Goal: Transaction & Acquisition: Subscribe to service/newsletter

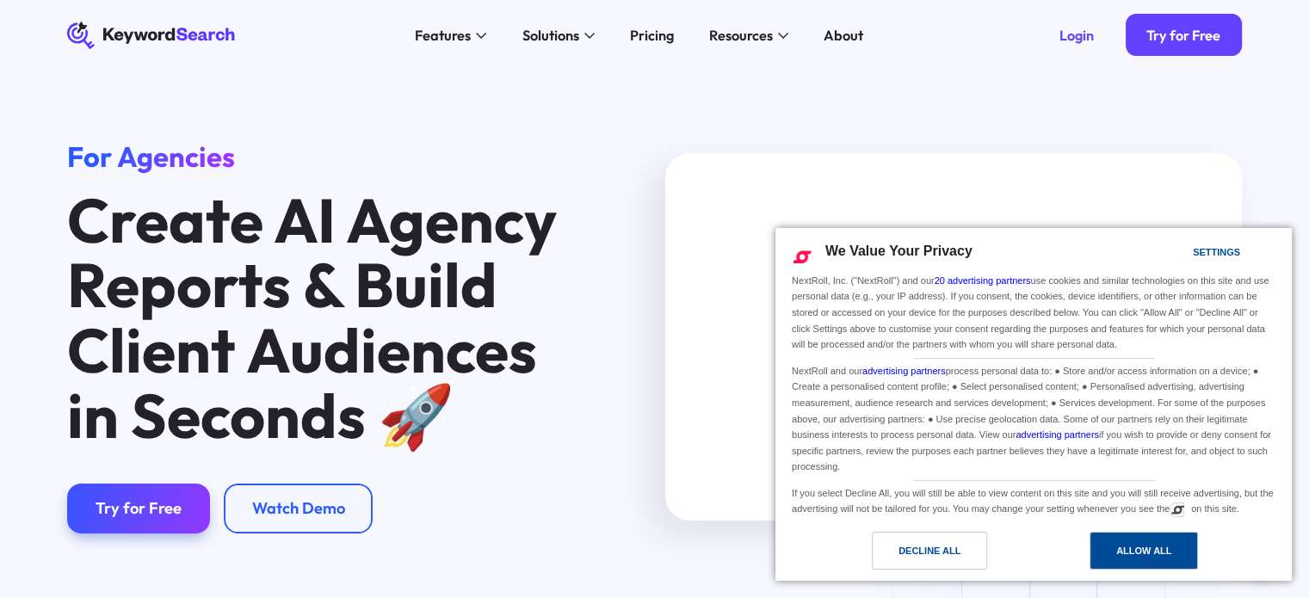
click at [1142, 546] on div "Allow All" at bounding box center [1143, 550] width 55 height 19
click at [1142, 546] on div "For Agencies Create AI Agency Reports & Build Client Audiences in Seconds 🚀 ‍ T…" at bounding box center [654, 355] width 1309 height 568
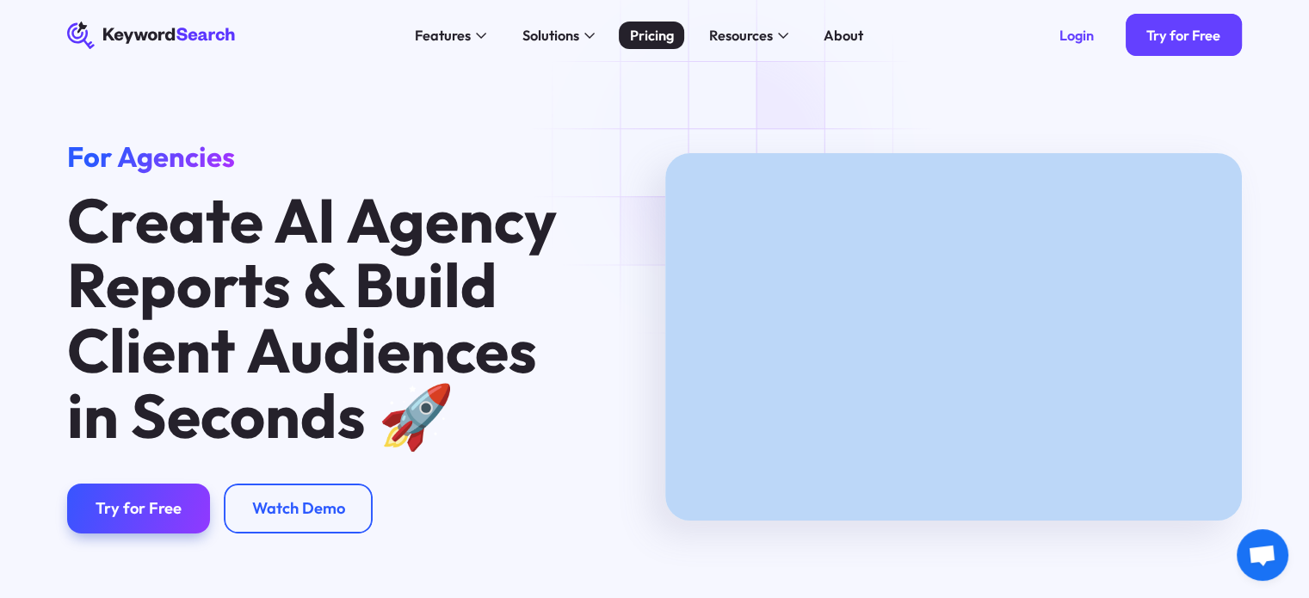
click at [655, 31] on div "Pricing" at bounding box center [652, 36] width 44 height 22
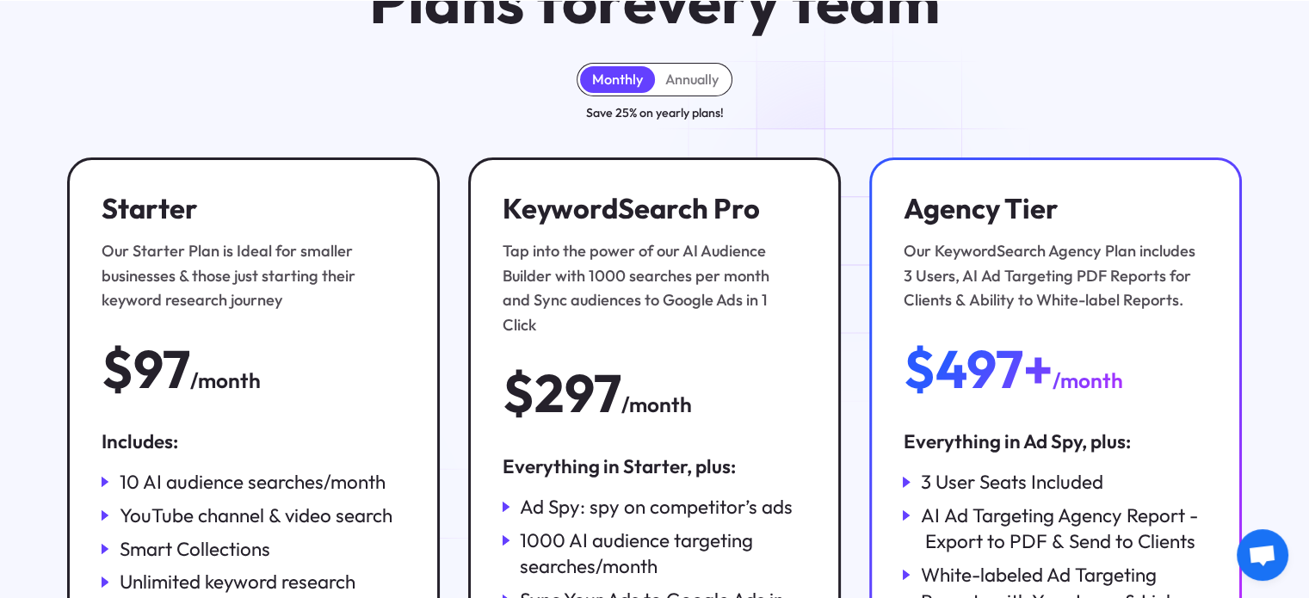
scroll to position [172, 0]
click at [695, 84] on div "Annually" at bounding box center [691, 78] width 53 height 17
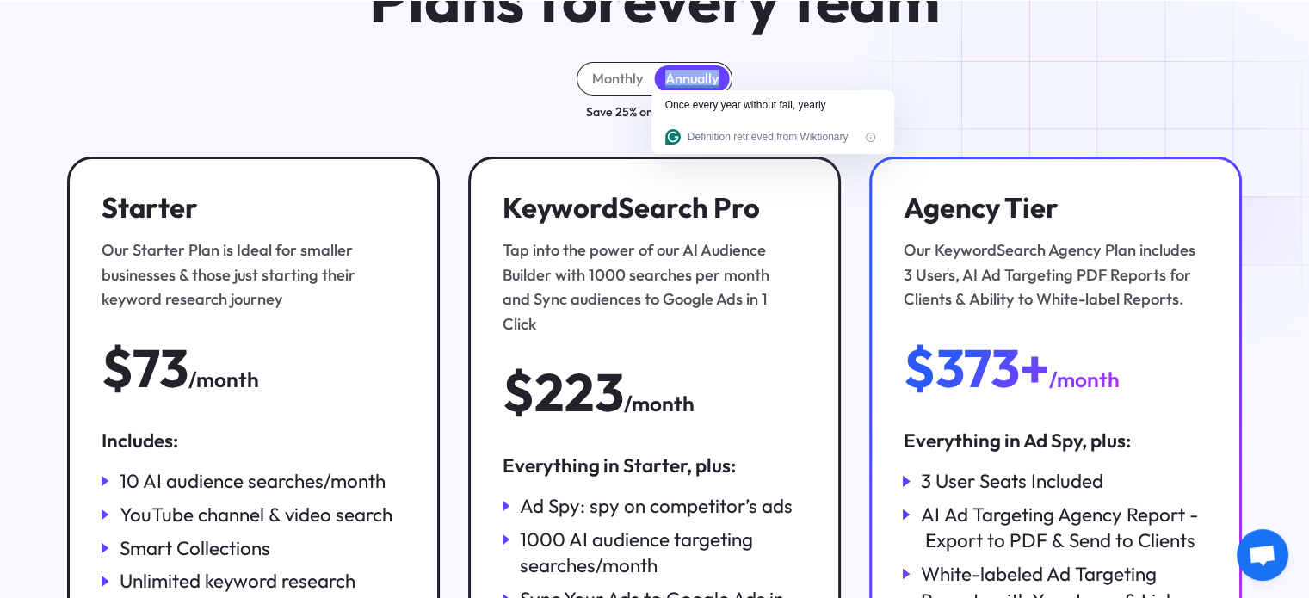
click at [1061, 78] on div "Monthly Annually Save 25% on yearly plans!" at bounding box center [654, 91] width 1174 height 59
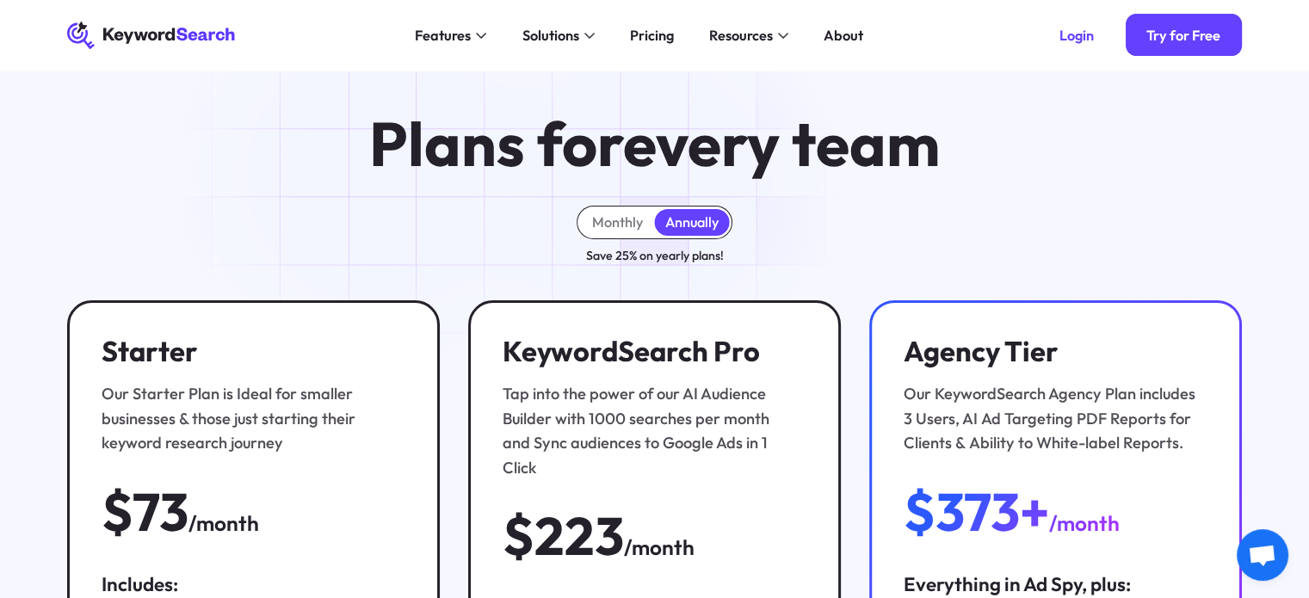
scroll to position [0, 0]
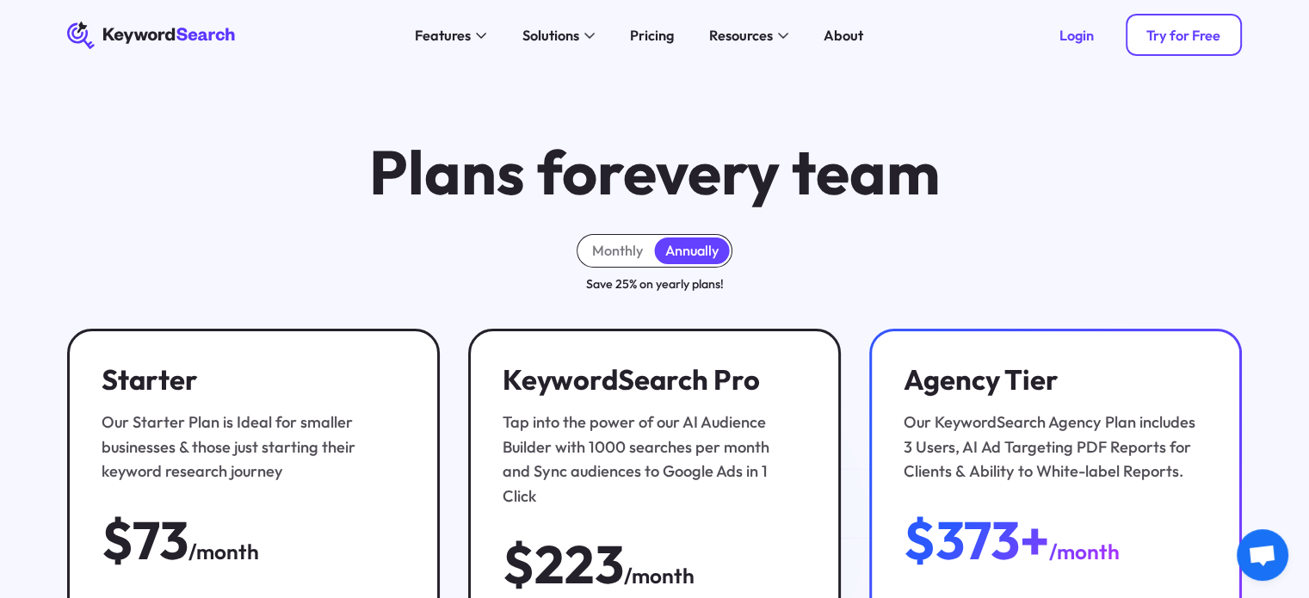
click at [1167, 33] on div "Try for Free" at bounding box center [1183, 35] width 74 height 17
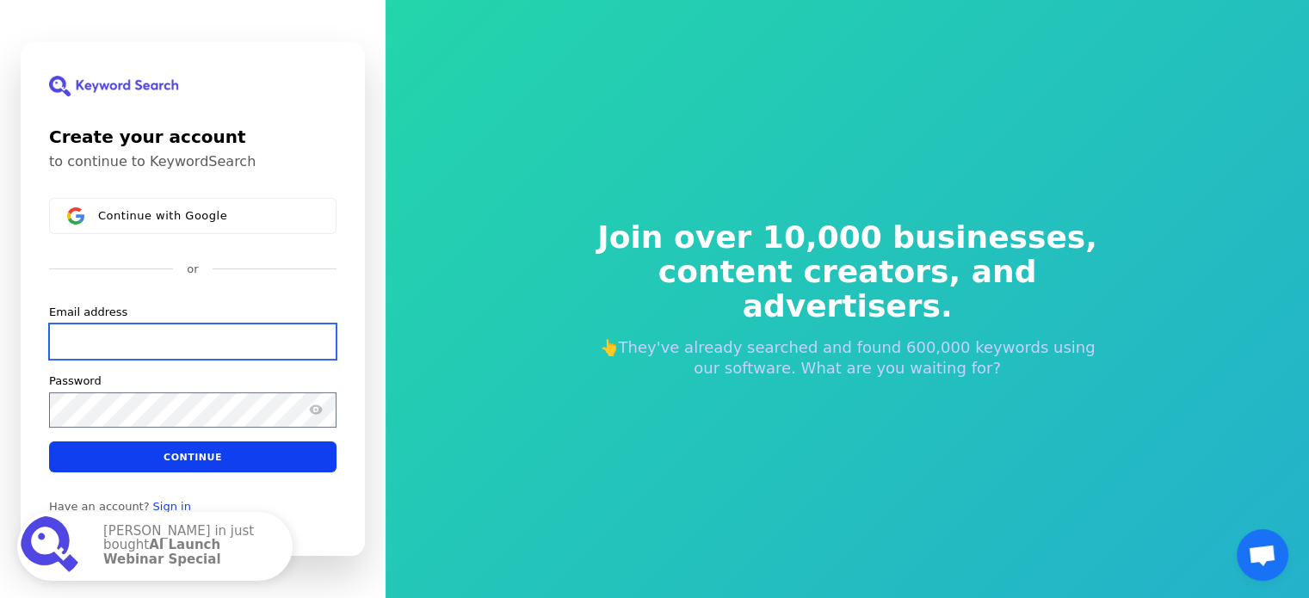
click at [162, 343] on input "Email address" at bounding box center [192, 342] width 287 height 36
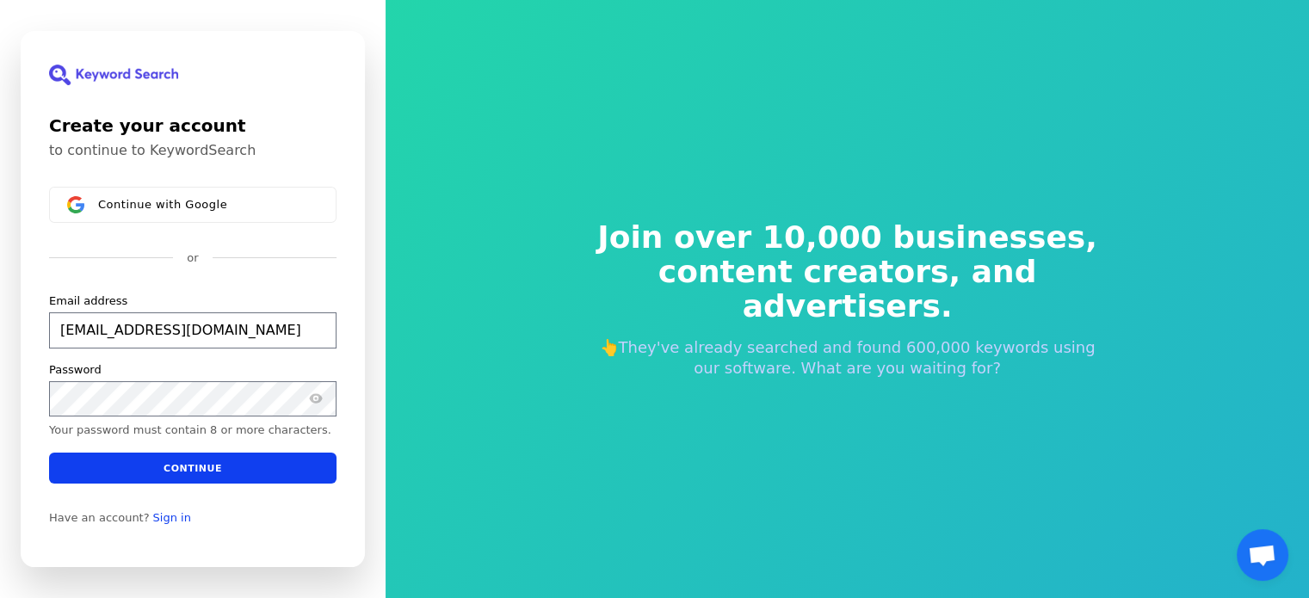
click at [283, 281] on div "Continue with Google or Email address [EMAIL_ADDRESS][DOMAIN_NAME] Password You…" at bounding box center [192, 335] width 287 height 297
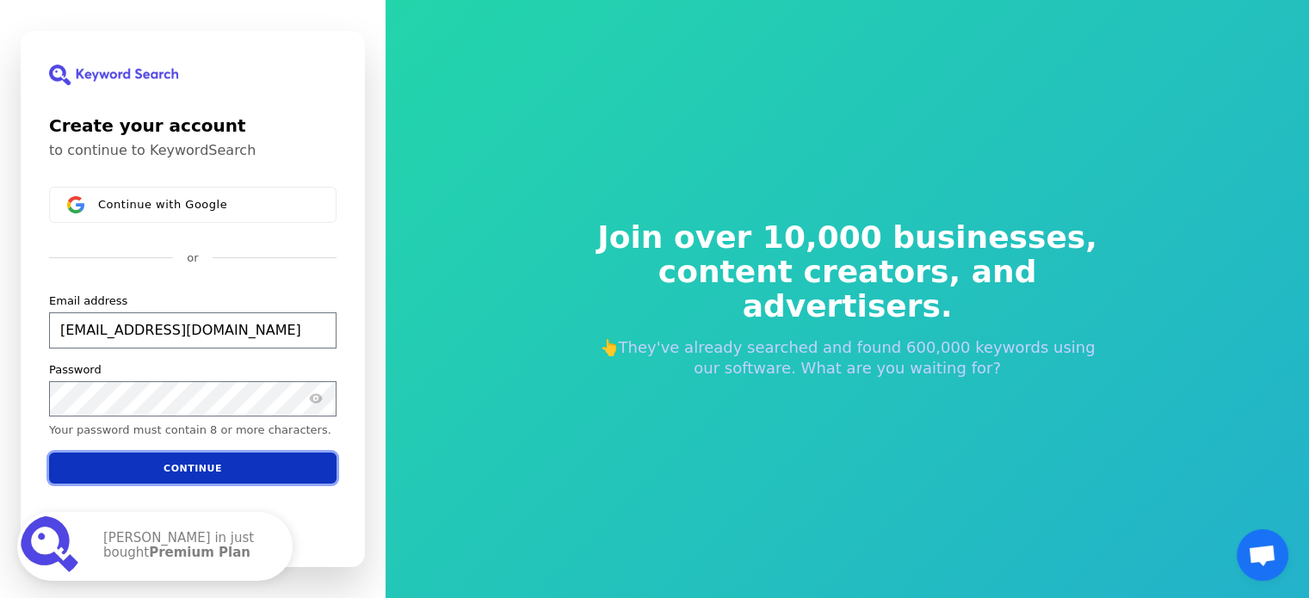
click at [95, 467] on button "Continue" at bounding box center [192, 468] width 287 height 31
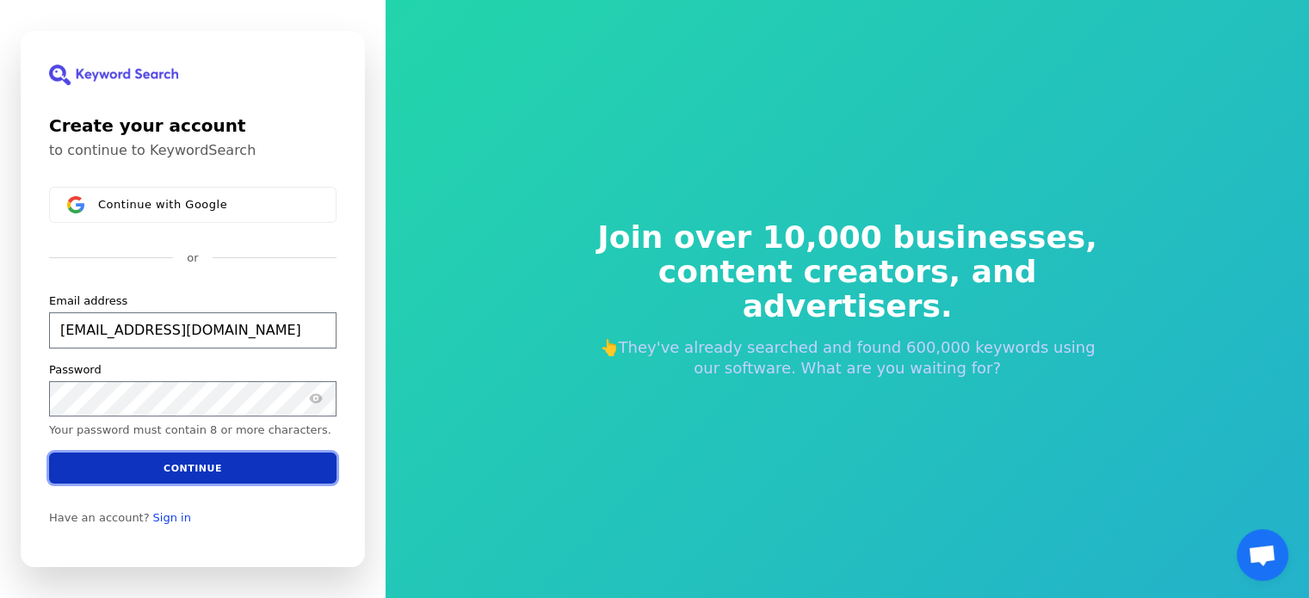
click at [102, 466] on button "Continue" at bounding box center [192, 468] width 287 height 31
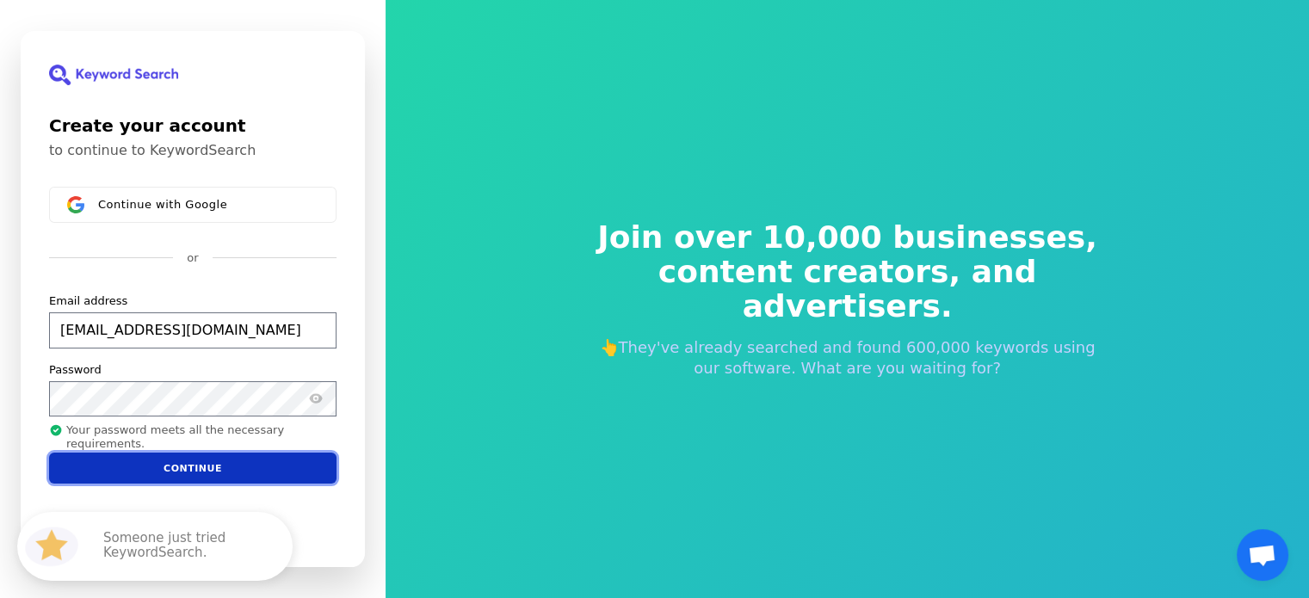
click at [230, 467] on button "Continue" at bounding box center [192, 468] width 287 height 31
type input "[EMAIL_ADDRESS][DOMAIN_NAME]"
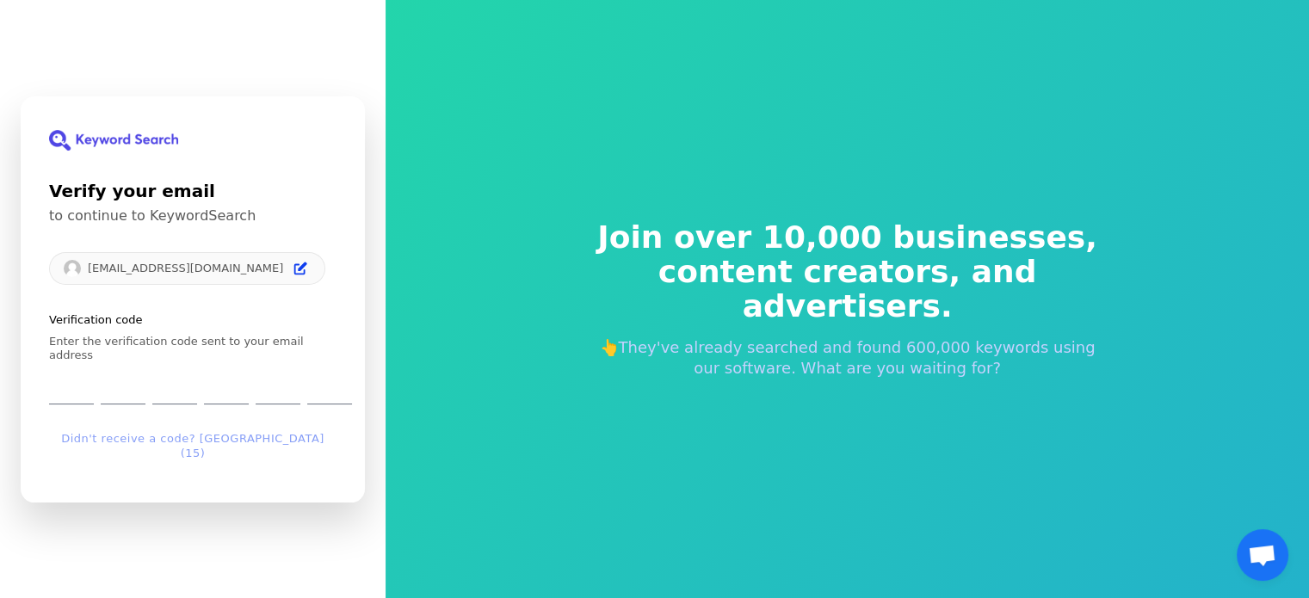
type input "4"
type input "2"
type input "3"
type input "5"
type input "6"
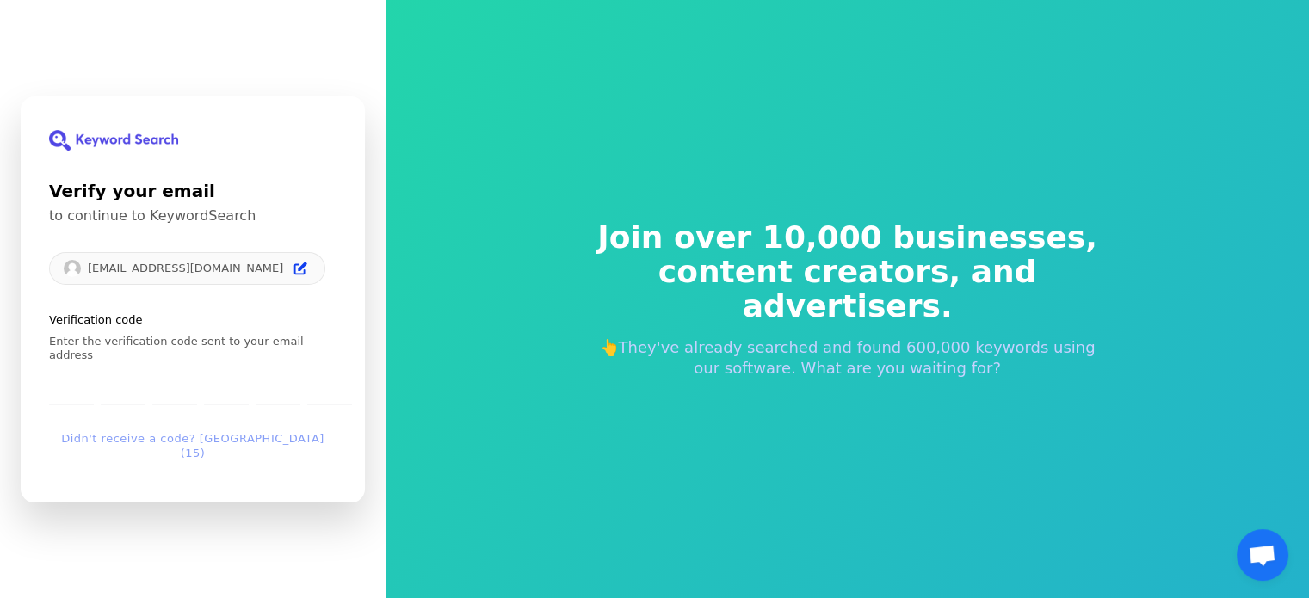
type input "1"
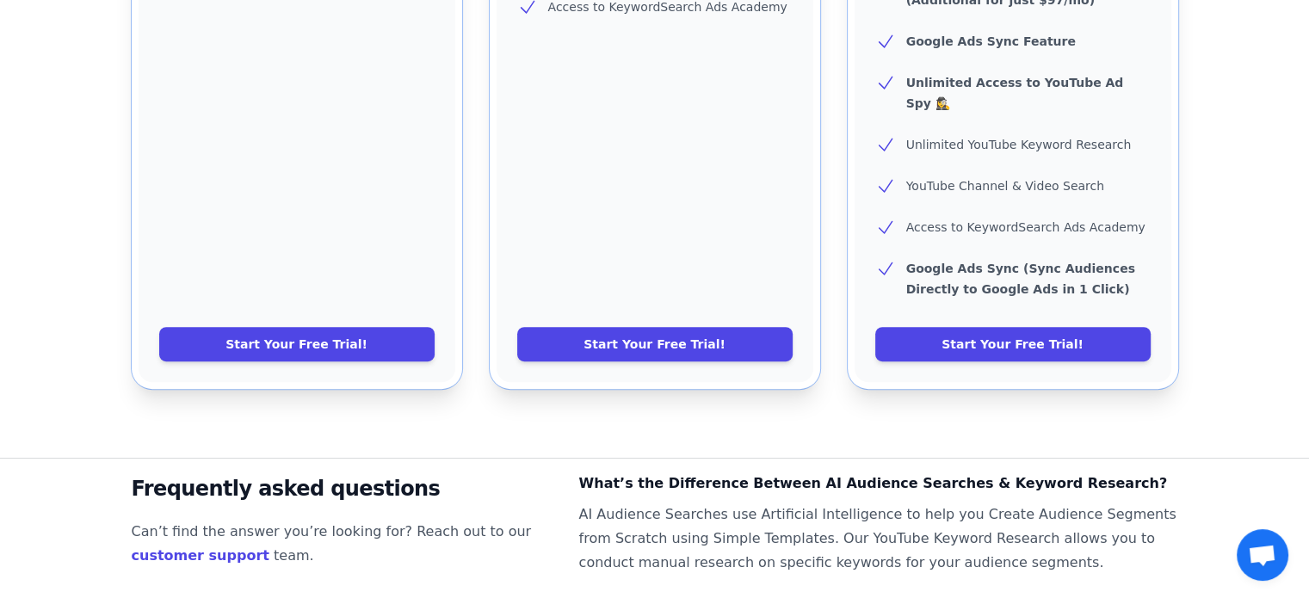
scroll to position [867, 0]
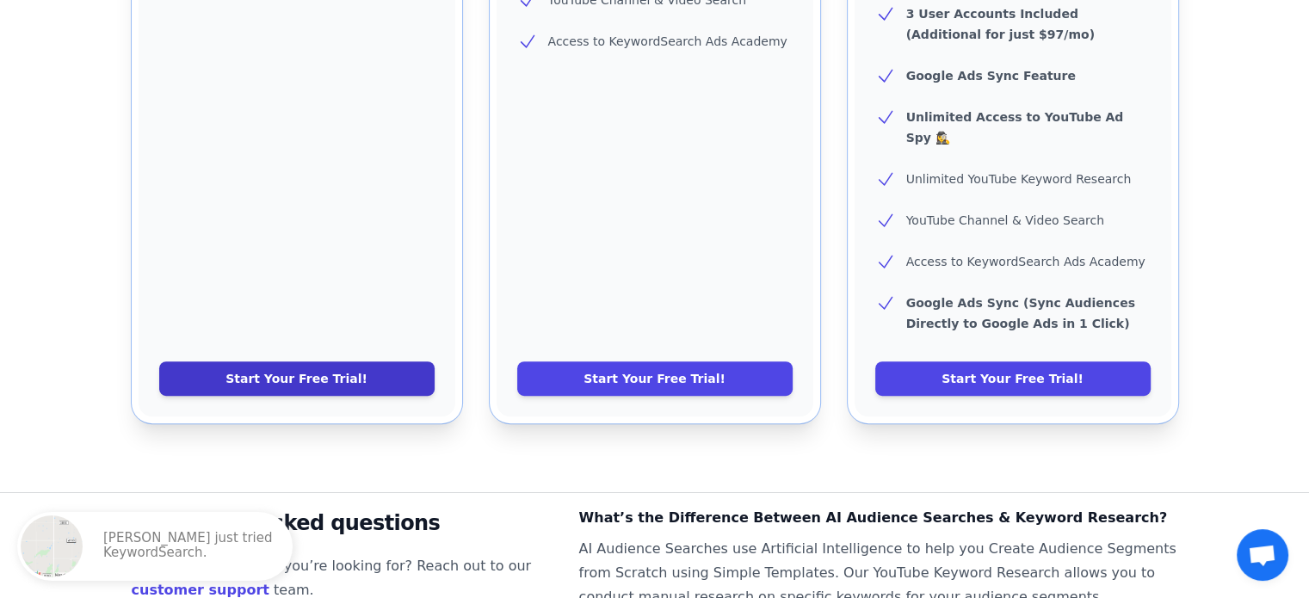
click at [313, 361] on link "Start Your Free Trial!" at bounding box center [296, 378] width 275 height 34
